Goal: Find specific page/section: Find specific page/section

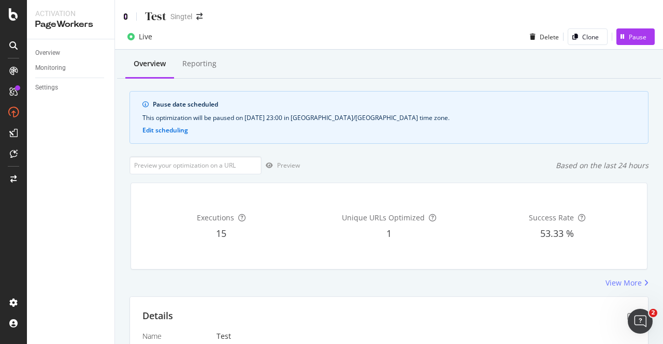
click at [125, 16] on icon at bounding box center [125, 16] width 5 height 7
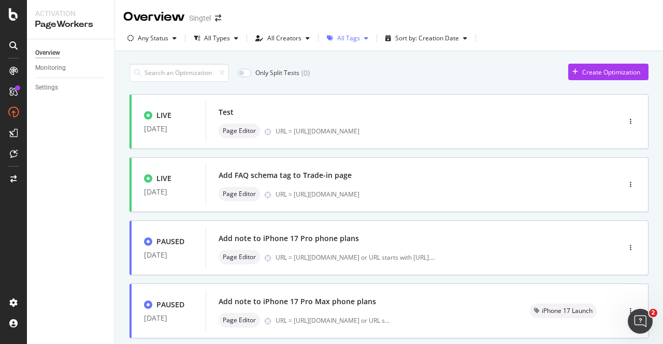
click at [349, 38] on div "All Tags" at bounding box center [348, 38] width 23 height 6
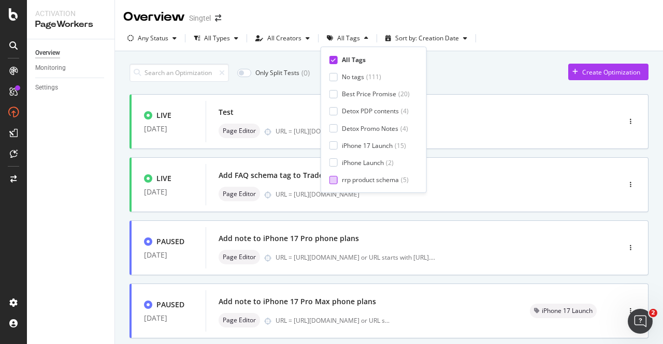
click at [378, 180] on div "rrp product schema" at bounding box center [370, 180] width 57 height 9
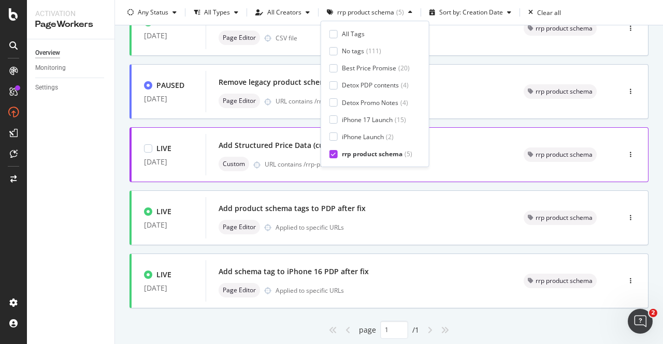
scroll to position [104, 0]
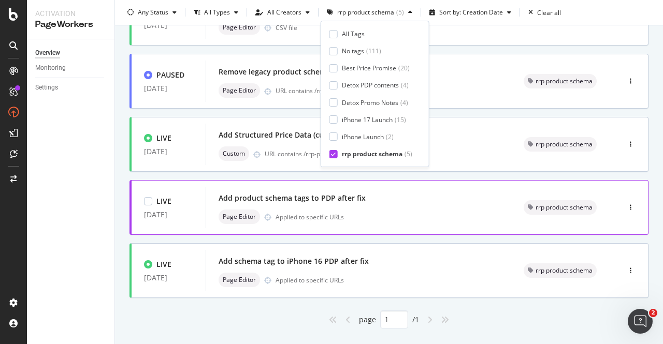
click at [317, 210] on div "Page Editor Applied to specific URLs" at bounding box center [358, 217] width 280 height 14
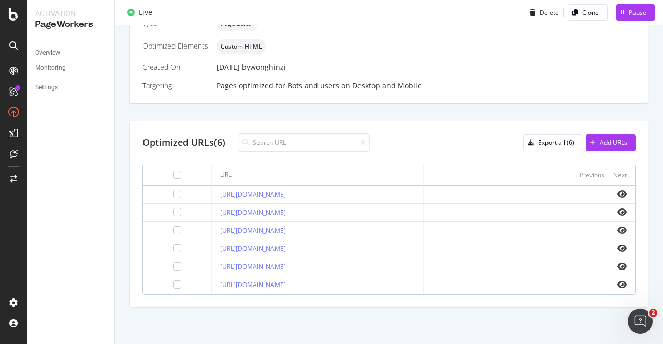
scroll to position [293, 0]
